Goal: Information Seeking & Learning: Learn about a topic

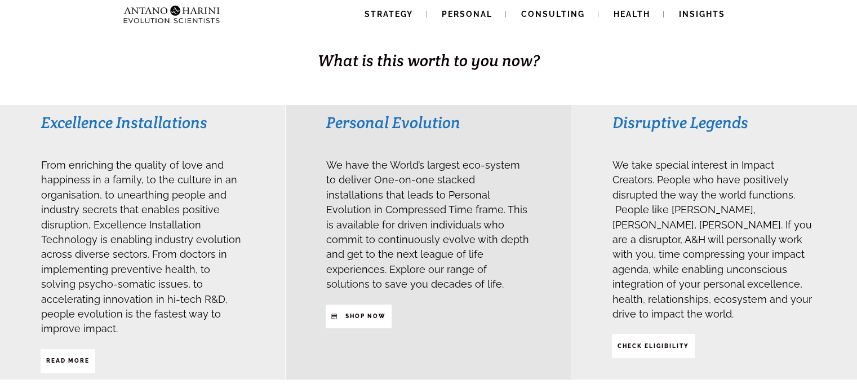
scroll to position [220, 0]
click at [69, 358] on strong "Read More" at bounding box center [67, 361] width 43 height 6
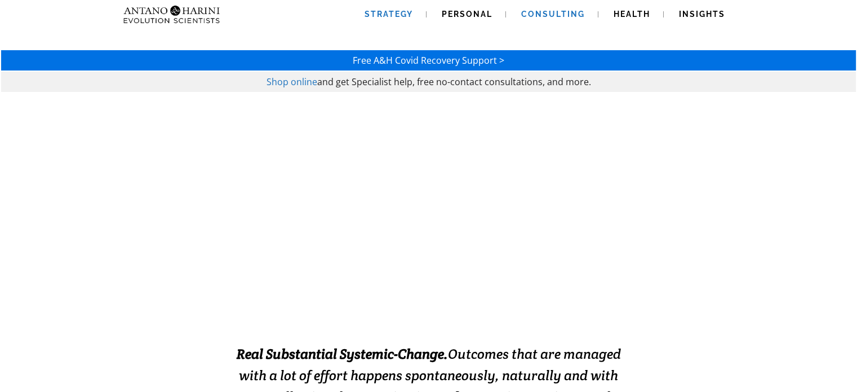
click at [389, 15] on span "Strategy" at bounding box center [389, 14] width 48 height 9
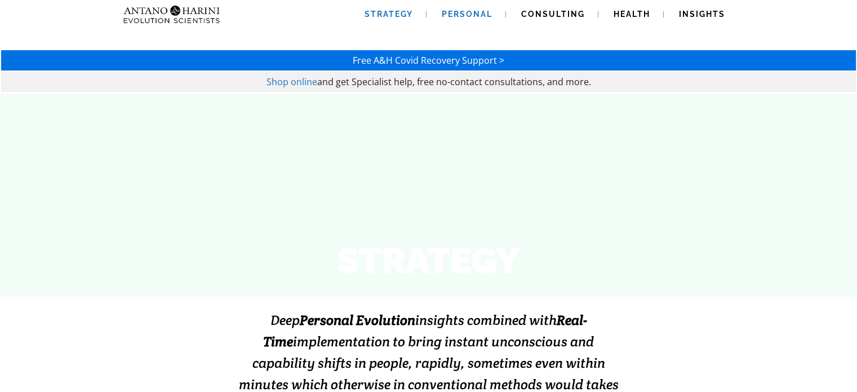
click at [477, 15] on span "Personal" at bounding box center [467, 14] width 51 height 9
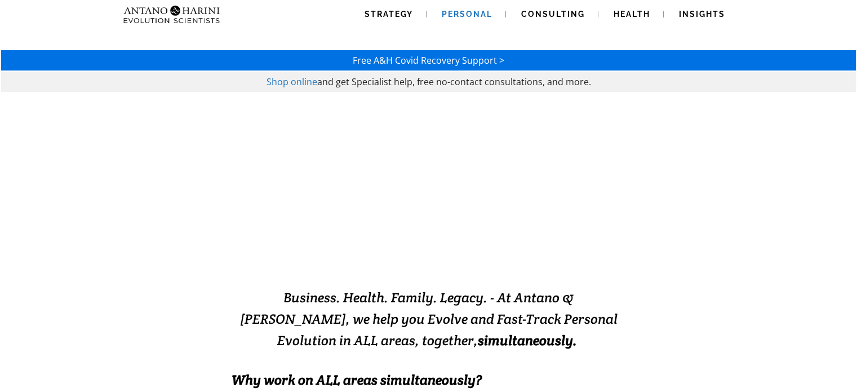
click at [545, 14] on span "Consulting" at bounding box center [553, 14] width 64 height 9
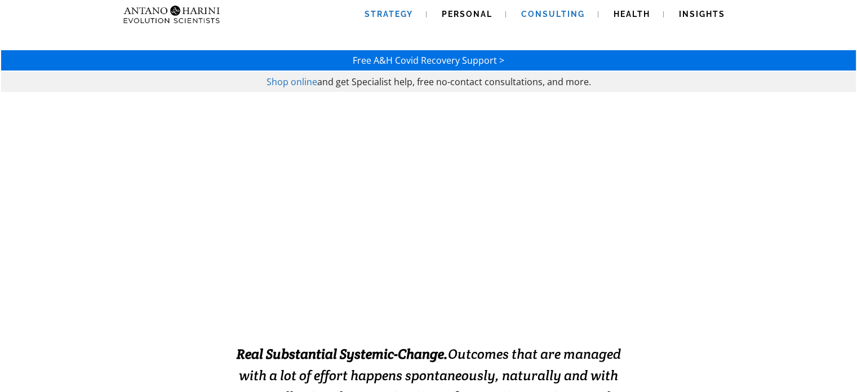
click at [400, 14] on span "Strategy" at bounding box center [389, 14] width 48 height 9
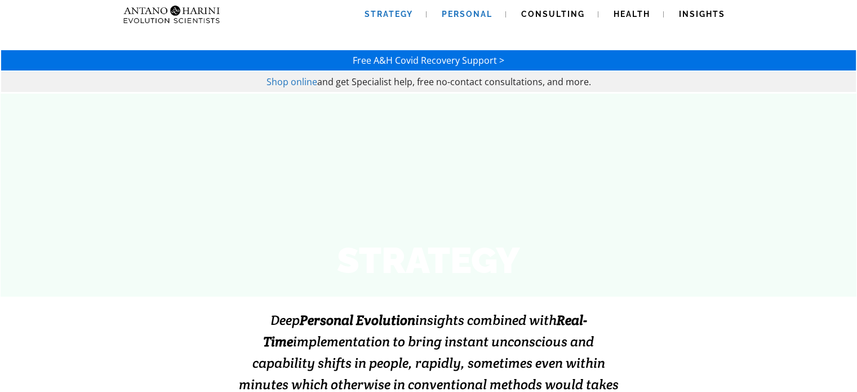
click at [457, 15] on span "Personal" at bounding box center [467, 14] width 51 height 9
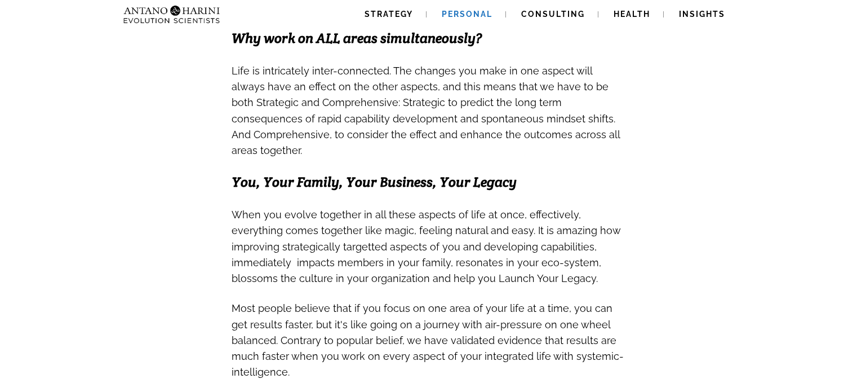
scroll to position [342, 0]
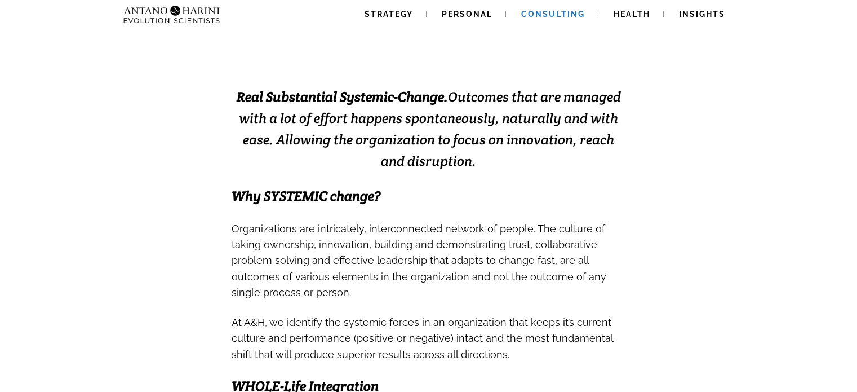
scroll to position [300, 0]
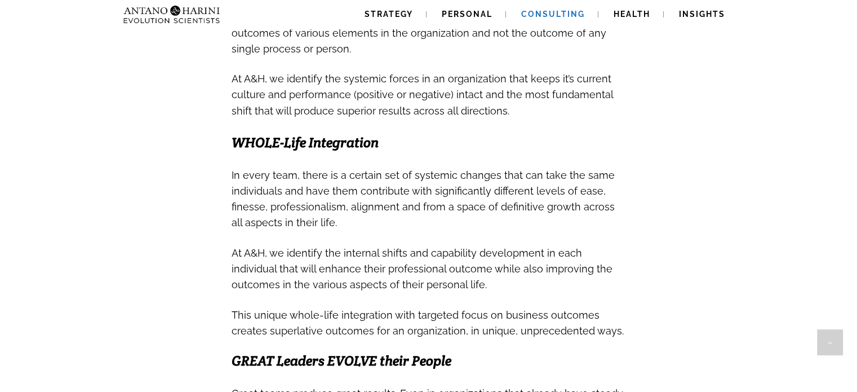
scroll to position [502, 0]
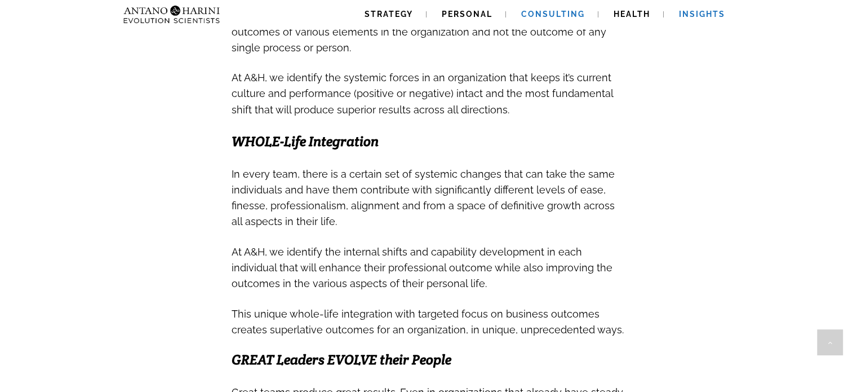
click at [705, 12] on span "Insights" at bounding box center [702, 14] width 46 height 9
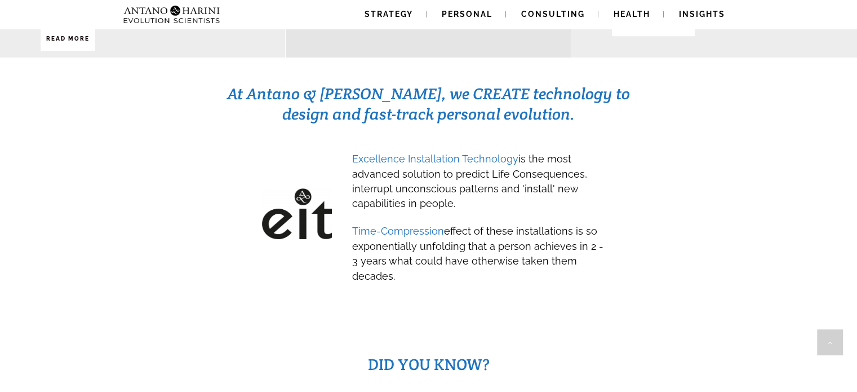
scroll to position [542, 0]
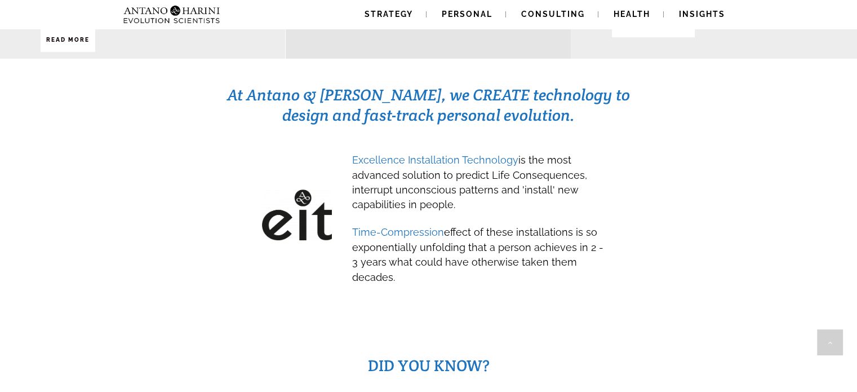
drag, startPoint x: 226, startPoint y: 67, endPoint x: 455, endPoint y: 267, distance: 304.0
click at [455, 267] on div "At Antano & [PERSON_NAME], we CREATE technology to design and fast-track person…" at bounding box center [428, 194] width 807 height 220
copy div "At Antano & [PERSON_NAME], we CREATE technology to design and fast-track person…"
click at [237, 189] on div "Excellence Installation Technology is the most advanced solution to predict Lif…" at bounding box center [425, 221] width 414 height 156
